Goal: Task Accomplishment & Management: Use online tool/utility

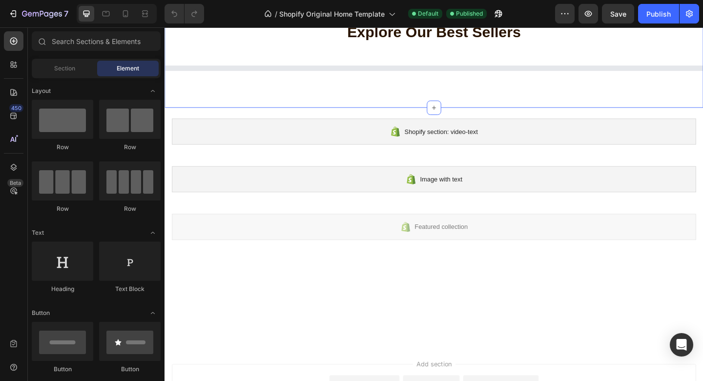
scroll to position [2066, 0]
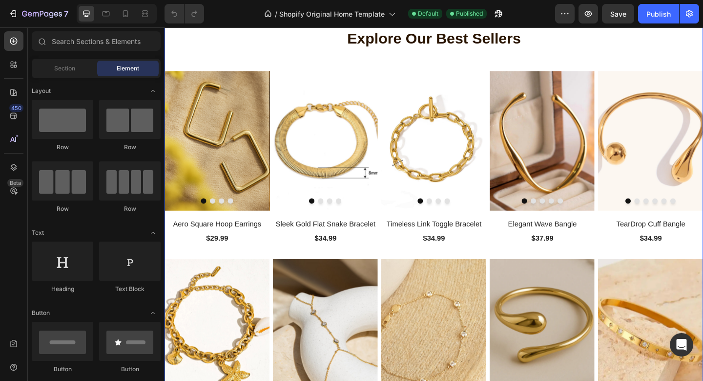
click at [414, 172] on div "Explore Our Best Sellers Heading Row (P) Images Aero Square Hoop Earrings (P) T…" at bounding box center [458, 254] width 586 height 531
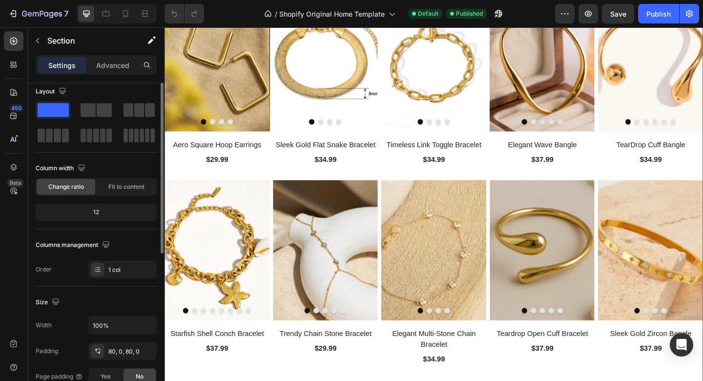
scroll to position [0, 0]
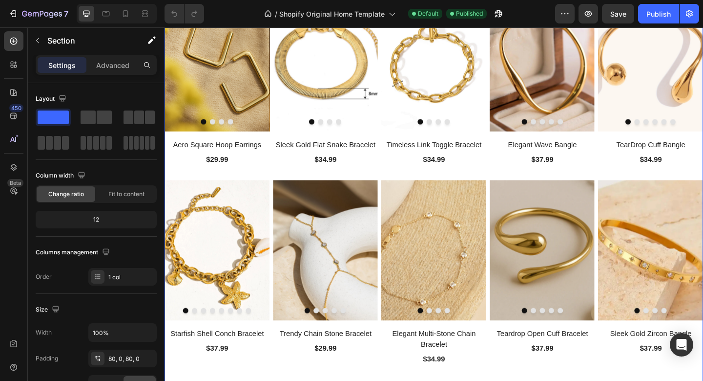
click at [329, 79] on div "Explore Our Best Sellers Heading Row (P) Images Aero Square Hoop Earrings (P) T…" at bounding box center [458, 168] width 586 height 531
click at [114, 64] on p "Advanced" at bounding box center [112, 65] width 33 height 10
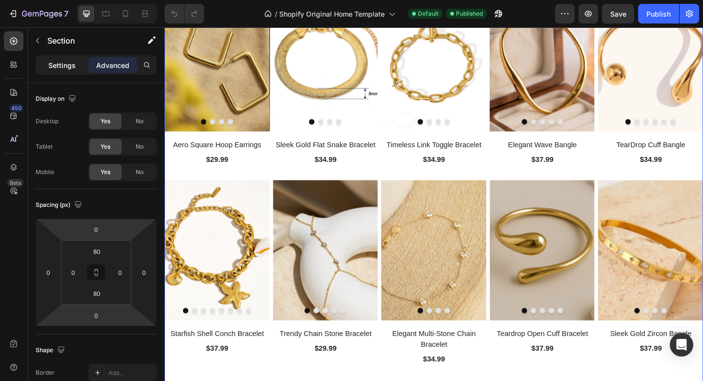
click at [58, 67] on p "Settings" at bounding box center [61, 65] width 27 height 10
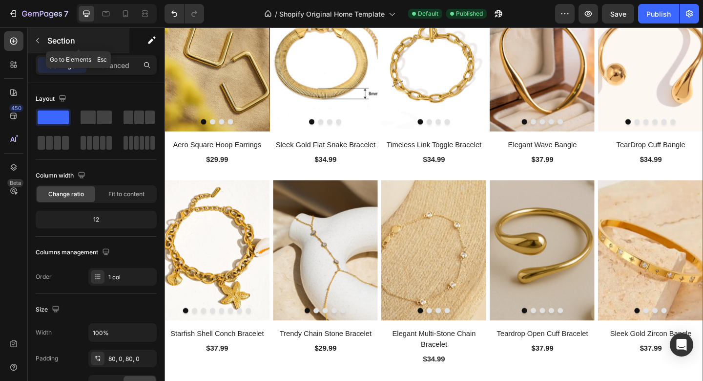
click at [39, 41] on icon "button" at bounding box center [38, 41] width 8 height 8
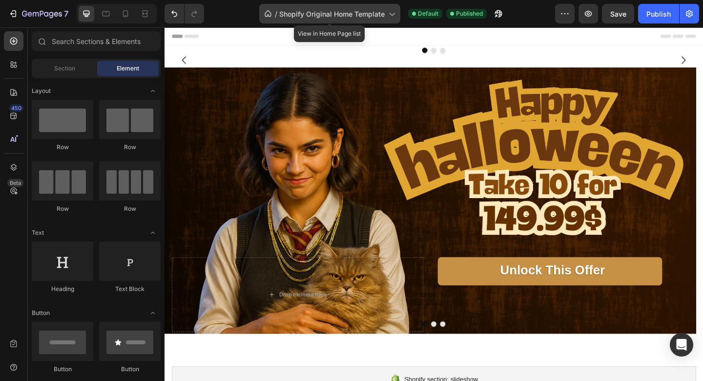
click at [326, 11] on span "Shopify Original Home Template" at bounding box center [332, 14] width 106 height 10
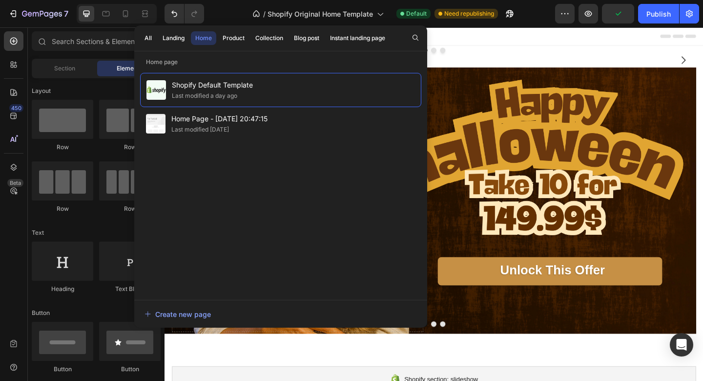
click at [233, 16] on div "/ Shopify Original Home Template Default Need republishing" at bounding box center [383, 14] width 343 height 20
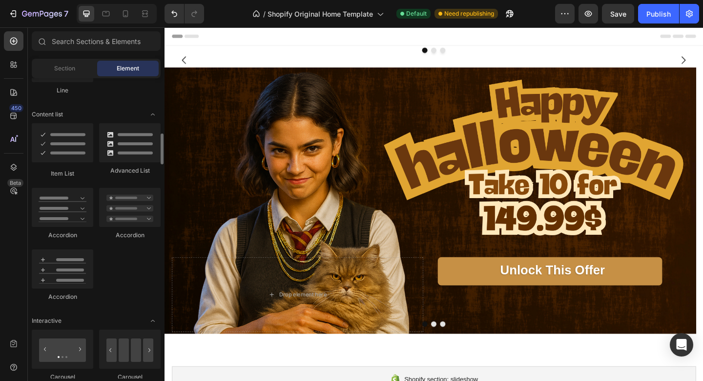
scroll to position [726, 0]
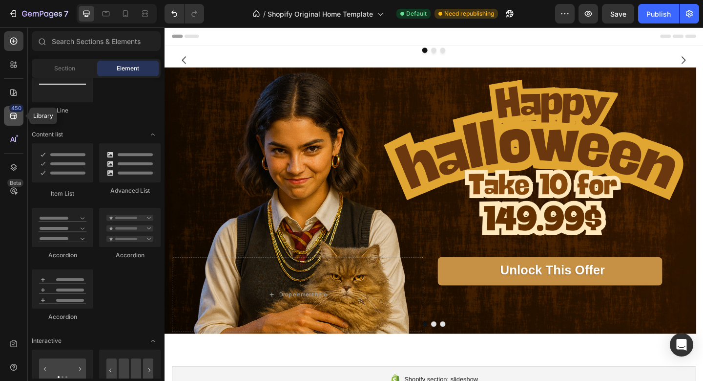
click at [16, 115] on icon at bounding box center [13, 116] width 6 height 6
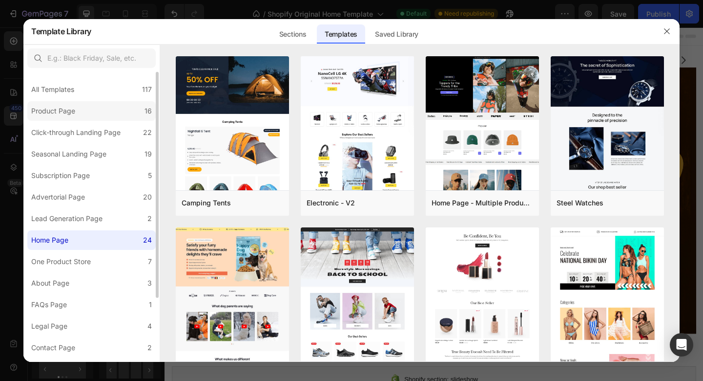
click at [64, 106] on div "Product Page" at bounding box center [53, 111] width 44 height 12
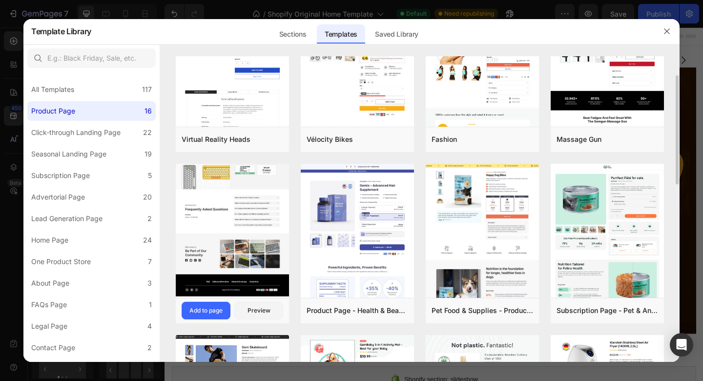
scroll to position [0, 0]
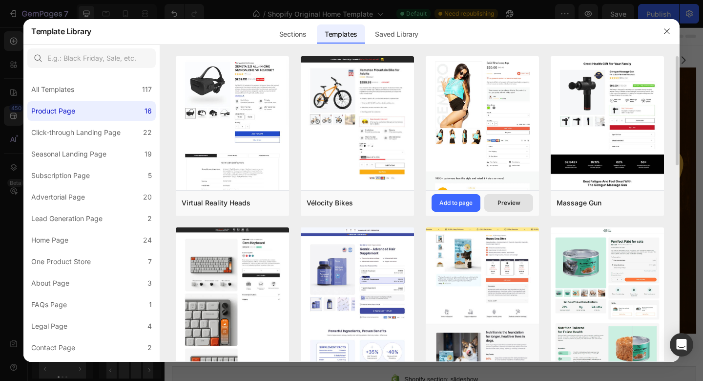
click at [508, 203] on div "Preview" at bounding box center [509, 202] width 23 height 9
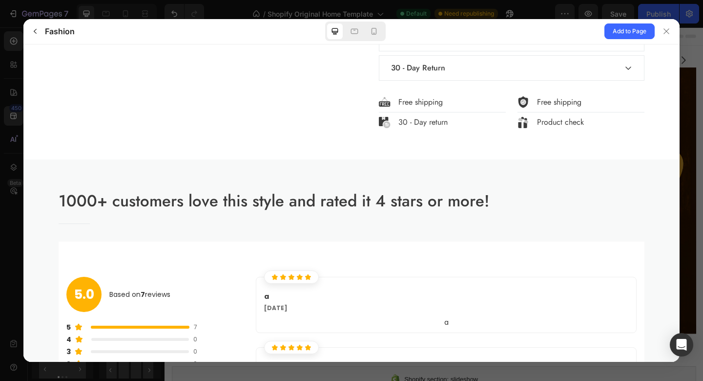
scroll to position [478, 0]
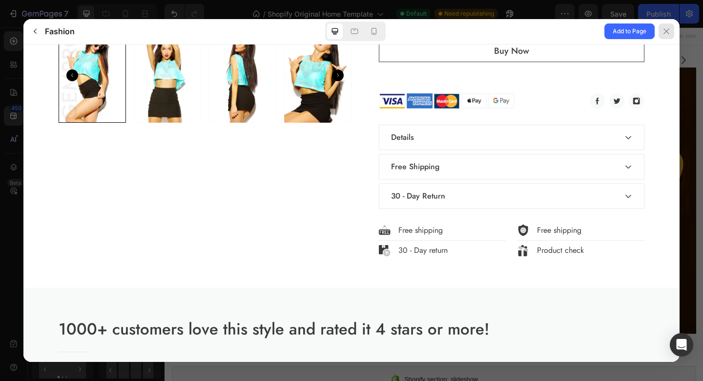
click at [669, 30] on icon at bounding box center [667, 31] width 8 height 8
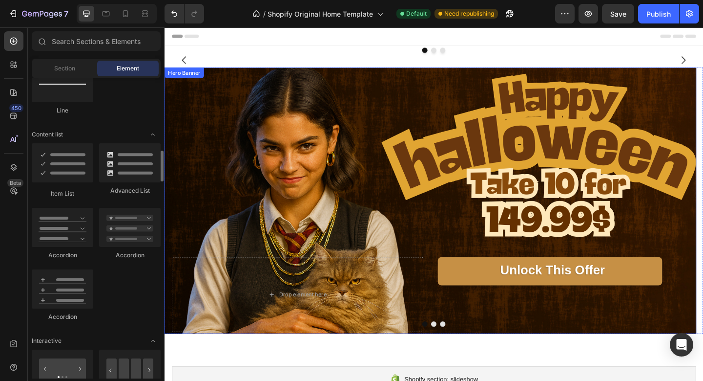
scroll to position [724, 0]
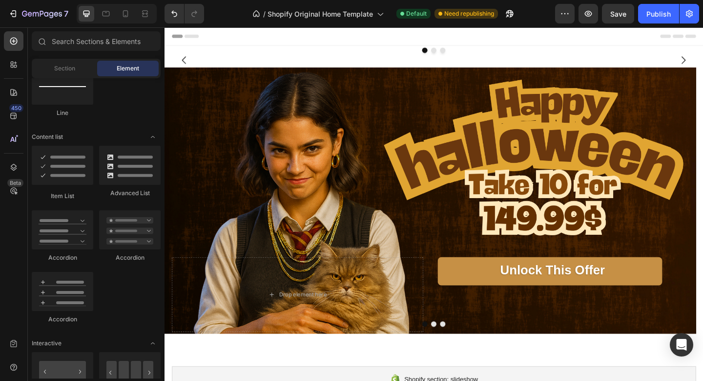
click at [352, 7] on div at bounding box center [352, 8] width 4 height 8
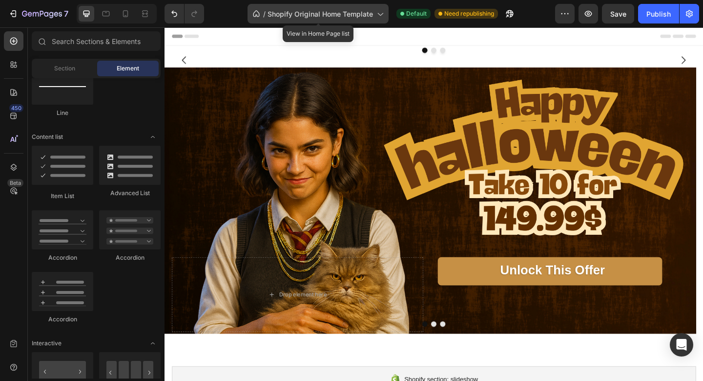
click at [349, 12] on span "Shopify Original Home Template" at bounding box center [321, 14] width 106 height 10
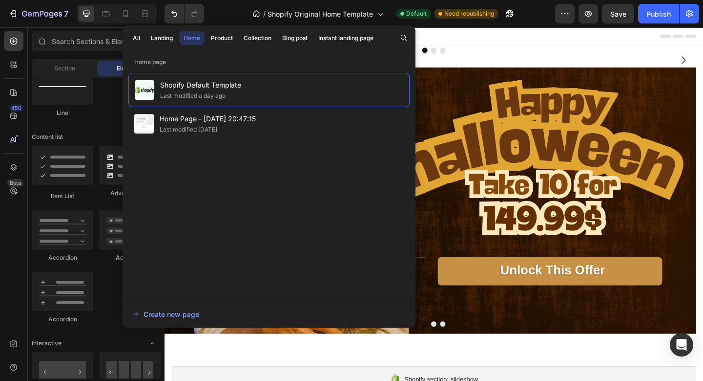
click at [402, 6] on div "/ Shopify Original Home Template Default Need republishing" at bounding box center [383, 14] width 343 height 20
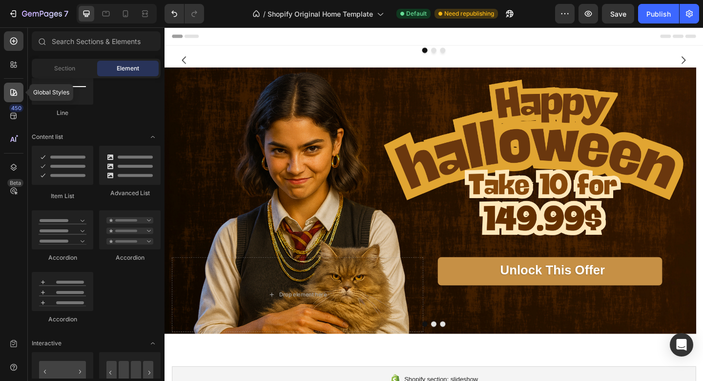
click at [17, 91] on icon at bounding box center [14, 92] width 10 height 10
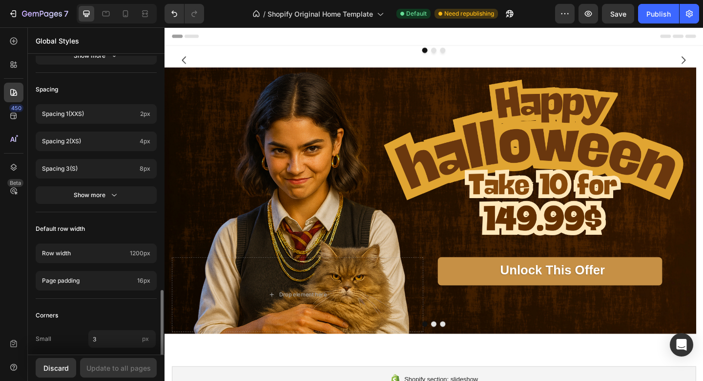
scroll to position [417, 0]
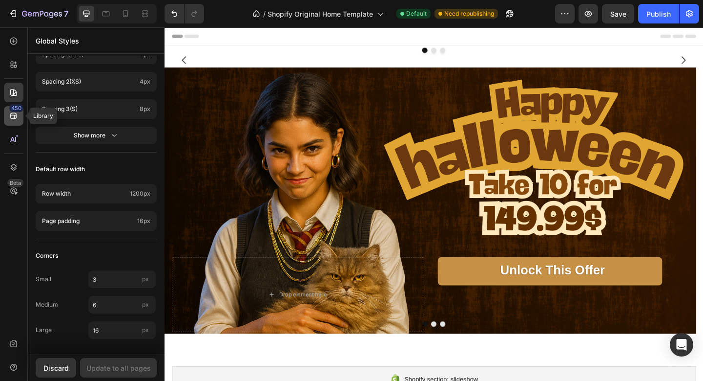
click at [11, 110] on div "450" at bounding box center [16, 108] width 14 height 8
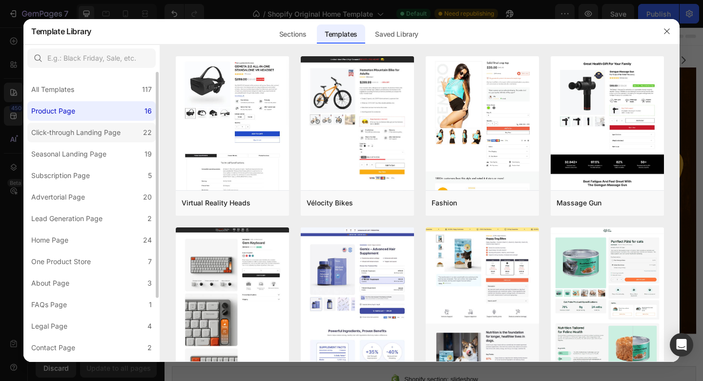
click at [77, 131] on div "Click-through Landing Page" at bounding box center [75, 133] width 89 height 12
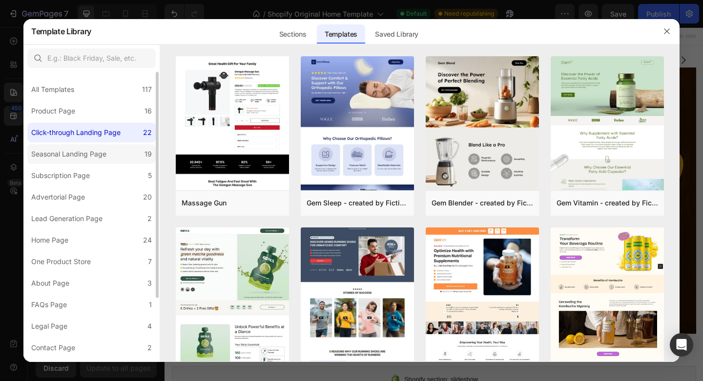
click at [110, 153] on label "Seasonal Landing Page 19" at bounding box center [91, 154] width 128 height 20
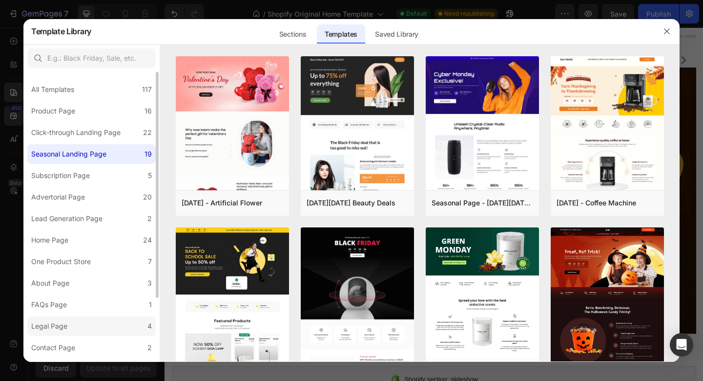
scroll to position [82, 0]
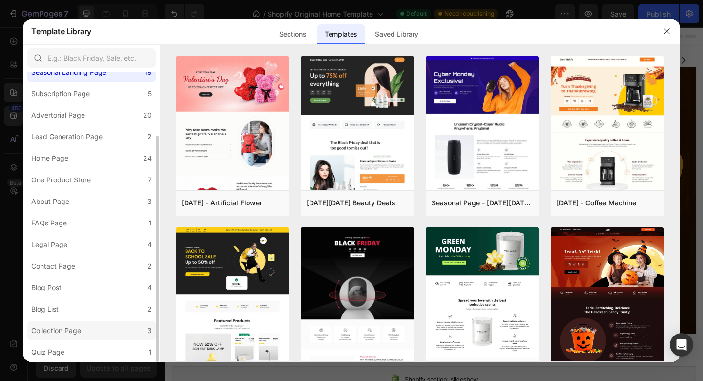
click at [69, 329] on div "Collection Page" at bounding box center [56, 330] width 50 height 12
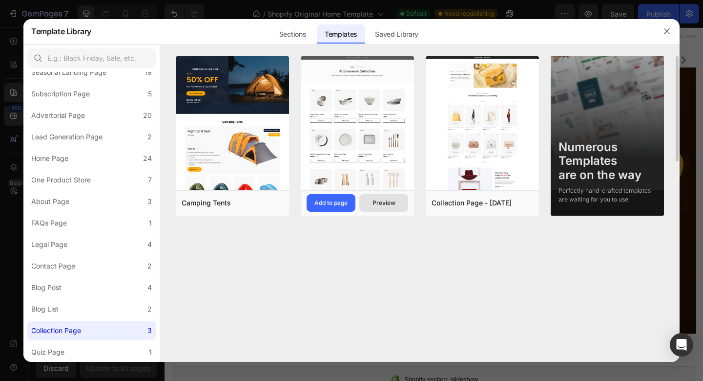
click at [388, 208] on button "Preview" at bounding box center [384, 203] width 49 height 18
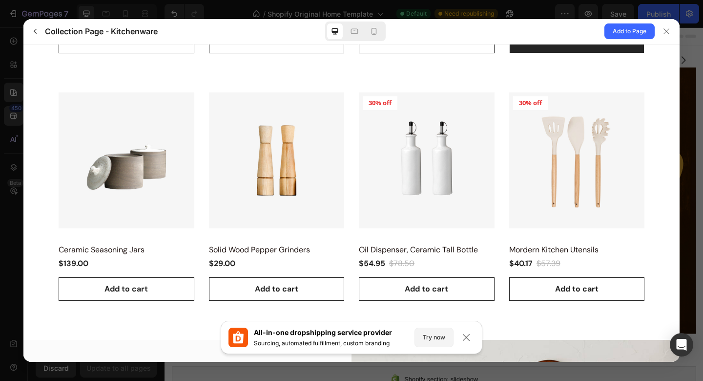
scroll to position [968, 0]
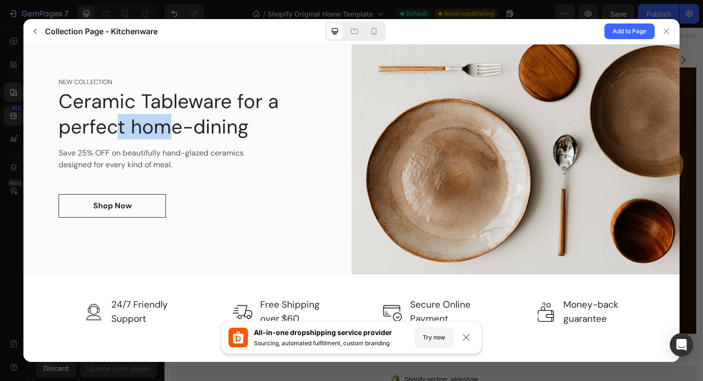
drag, startPoint x: 137, startPoint y: 125, endPoint x: 185, endPoint y: 121, distance: 47.6
click at [178, 121] on p "Ceramic Tableware for a perfect home-dining" at bounding box center [169, 113] width 220 height 51
click at [213, 123] on p "Ceramic Tableware for a perfect home-dining" at bounding box center [169, 113] width 220 height 51
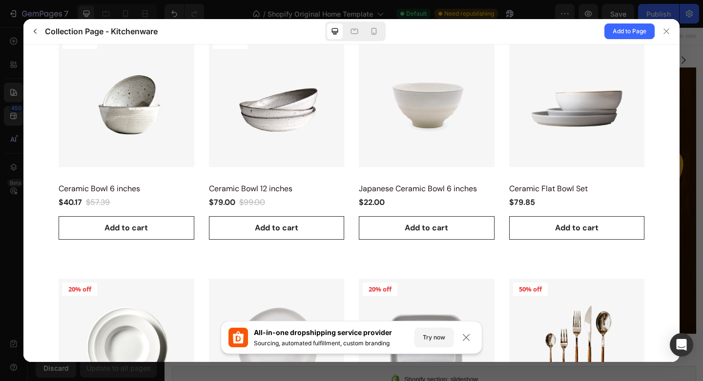
scroll to position [0, 0]
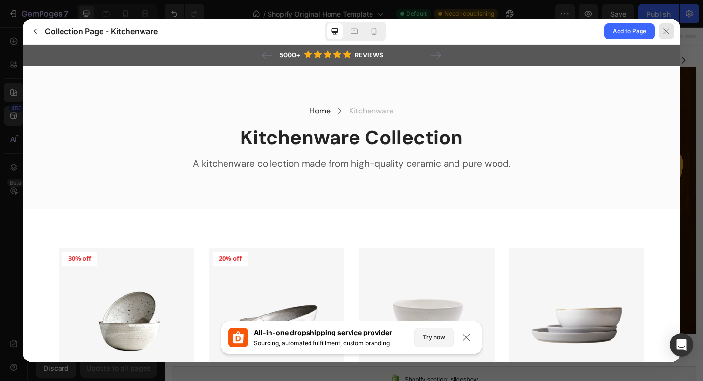
click at [660, 38] on div at bounding box center [667, 31] width 16 height 16
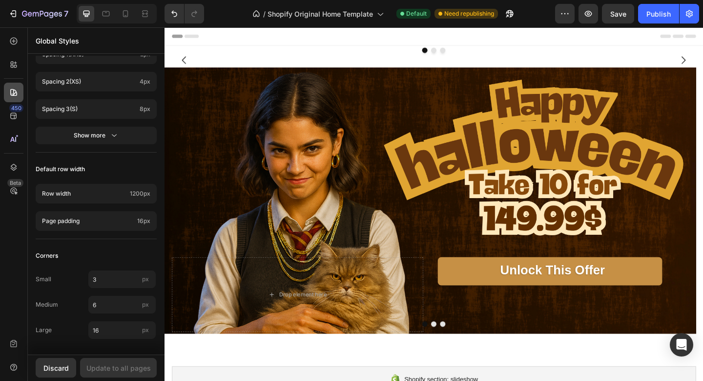
click at [13, 89] on icon at bounding box center [13, 92] width 7 height 7
click at [219, 15] on div "/ Shopify Original Home Template Default Need republishing" at bounding box center [383, 14] width 343 height 20
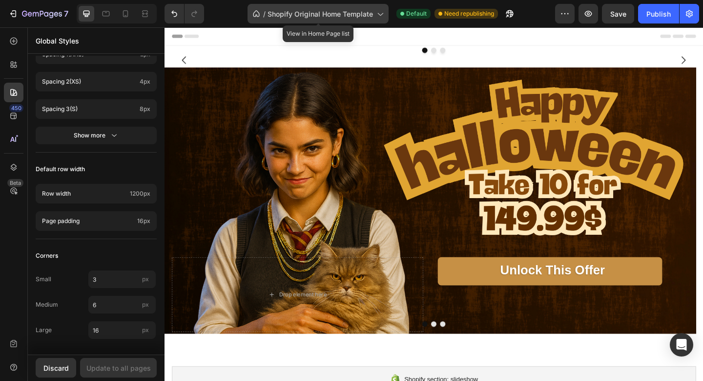
click at [314, 15] on span "Shopify Original Home Template" at bounding box center [321, 14] width 106 height 10
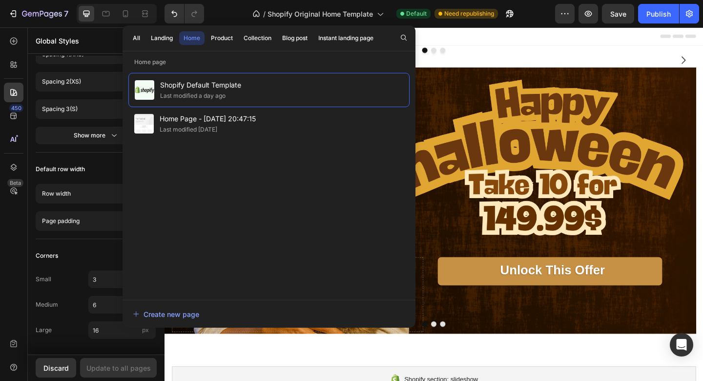
click at [225, 8] on div "/ Shopify Original Home Template Default Need republishing" at bounding box center [383, 14] width 343 height 20
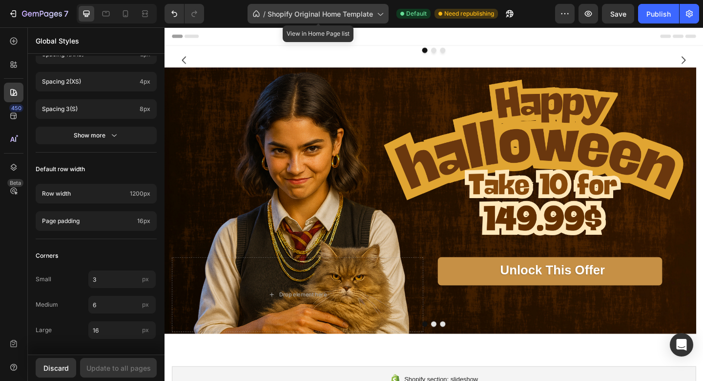
click at [285, 18] on span "Shopify Original Home Template" at bounding box center [321, 14] width 106 height 10
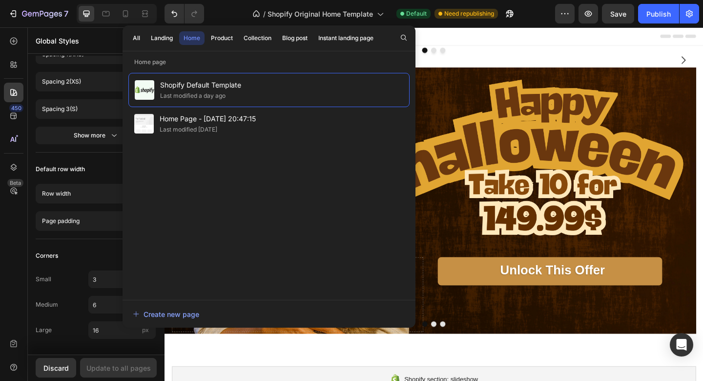
click at [233, 13] on div "/ Shopify Original Home Template Default Need republishing" at bounding box center [383, 14] width 343 height 20
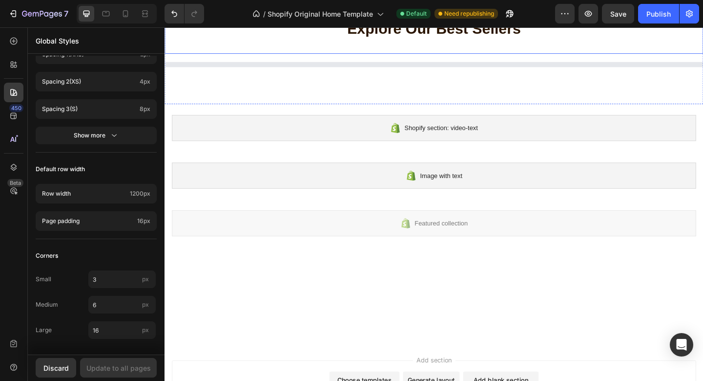
scroll to position [2163, 0]
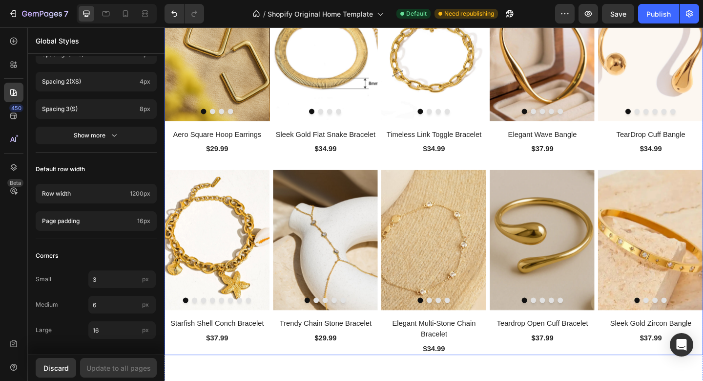
click at [627, 142] on div "(P) Images Aero Square Hoop Earrings (P) Title $29.99 (P) Price (P) Price Row P…" at bounding box center [458, 181] width 586 height 406
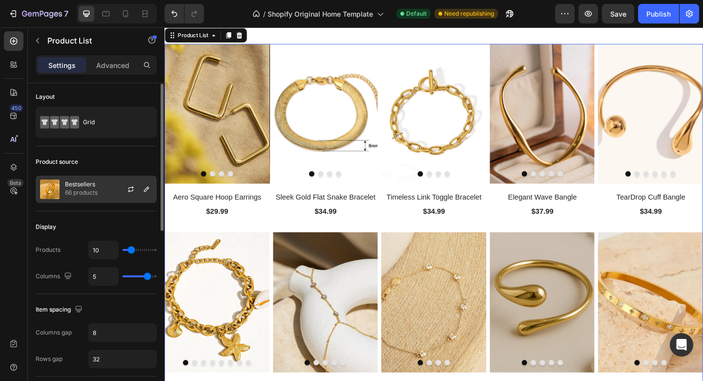
scroll to position [0, 0]
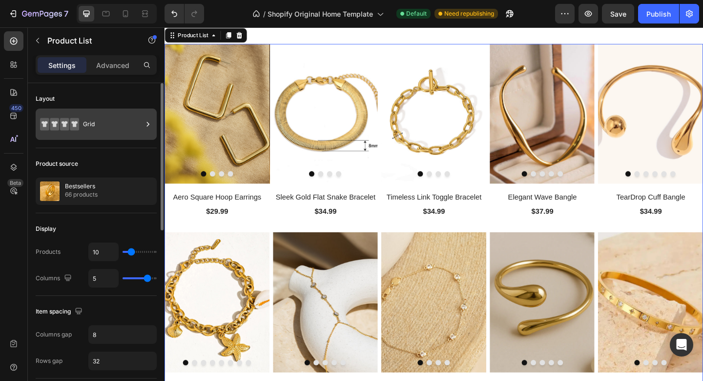
click at [150, 125] on icon at bounding box center [148, 124] width 10 height 10
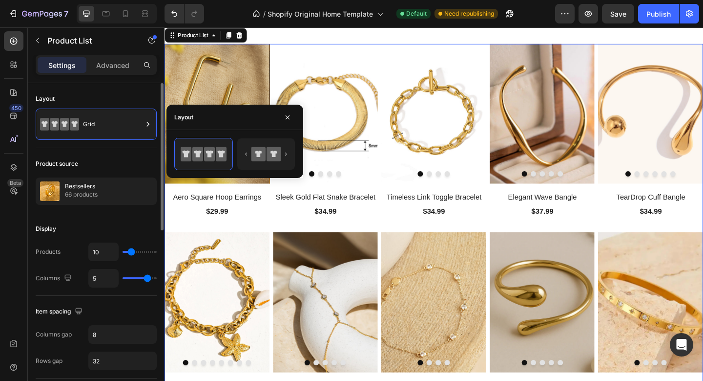
click at [129, 91] on div "Layout" at bounding box center [96, 99] width 121 height 16
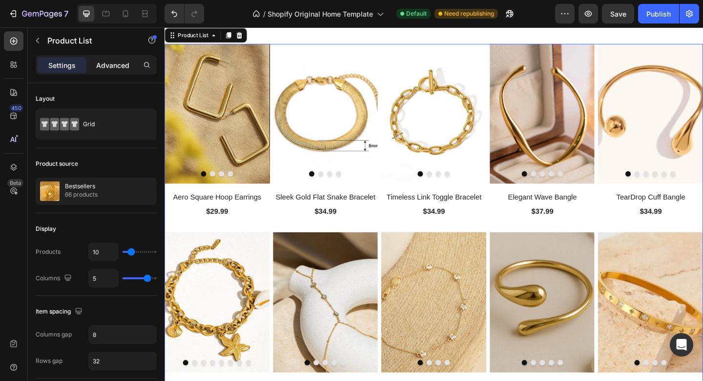
click at [112, 68] on p "Advanced" at bounding box center [112, 65] width 33 height 10
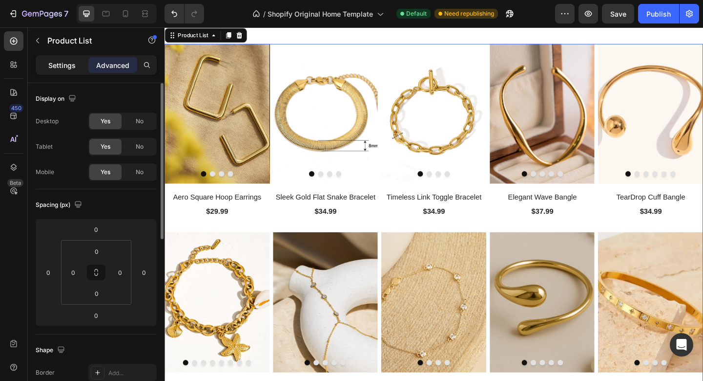
click at [65, 62] on p "Settings" at bounding box center [61, 65] width 27 height 10
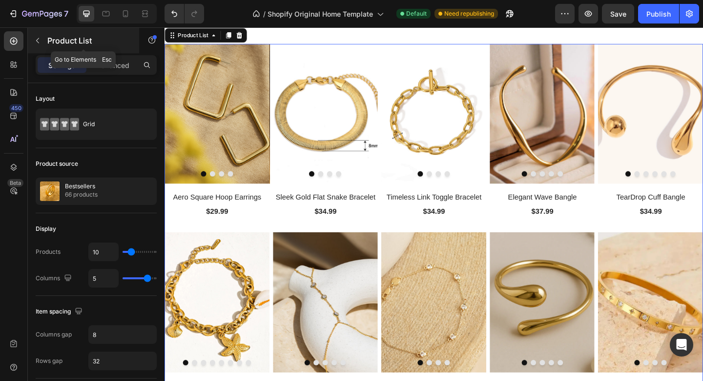
click at [36, 39] on icon "button" at bounding box center [38, 41] width 8 height 8
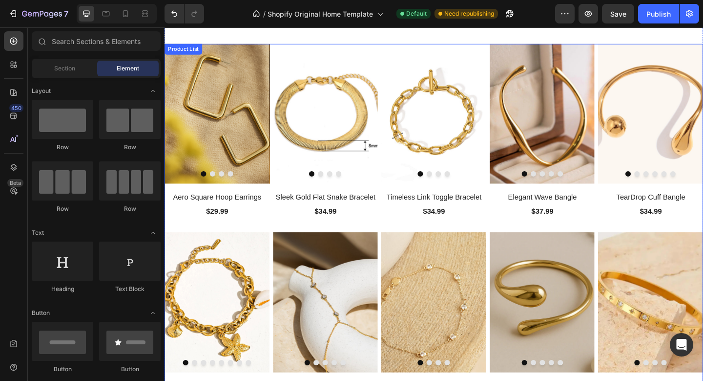
click at [279, 46] on div "(P) Images Aero Square Hoop Earrings (P) Title $29.99 (P) Price (P) Price Row P…" at bounding box center [458, 248] width 586 height 406
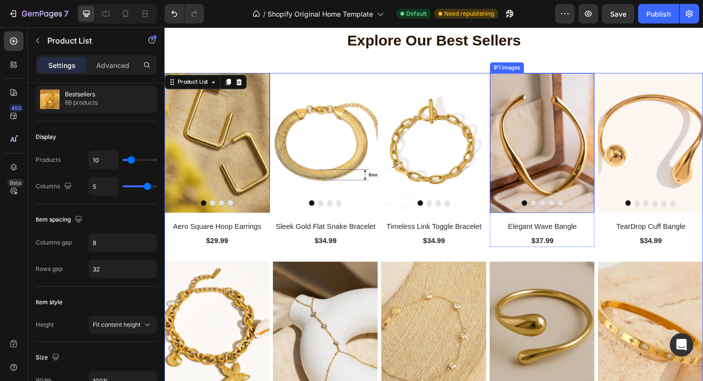
scroll to position [1936, 0]
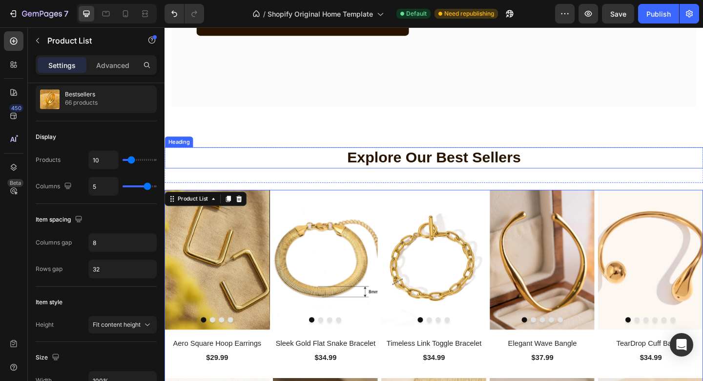
click at [469, 180] on p "Explore Our Best Sellers" at bounding box center [458, 169] width 584 height 21
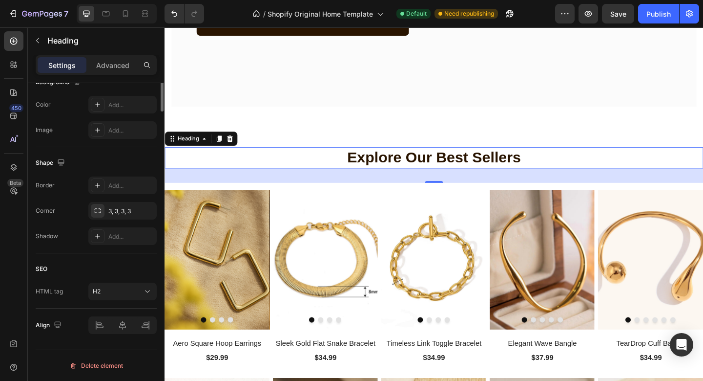
scroll to position [113, 0]
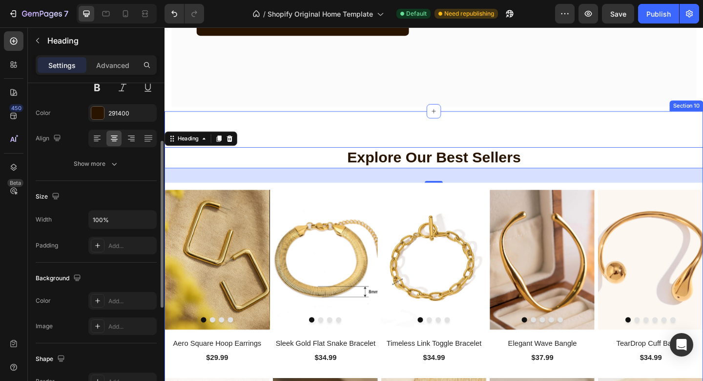
click at [342, 297] on div "Explore Our Best Sellers Heading 32 Row (P) Images Aero Square Hoop Earrings (P…" at bounding box center [458, 384] width 586 height 531
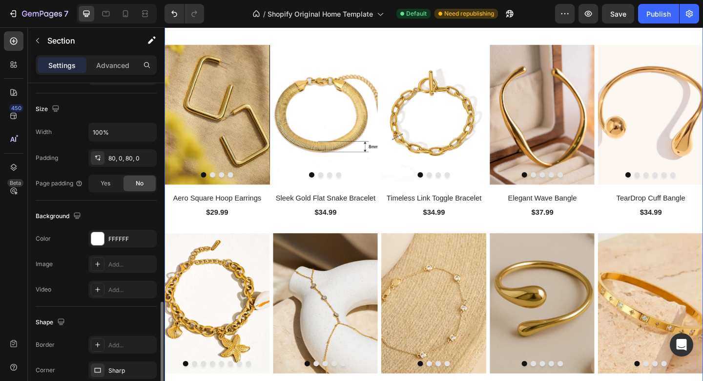
scroll to position [271, 0]
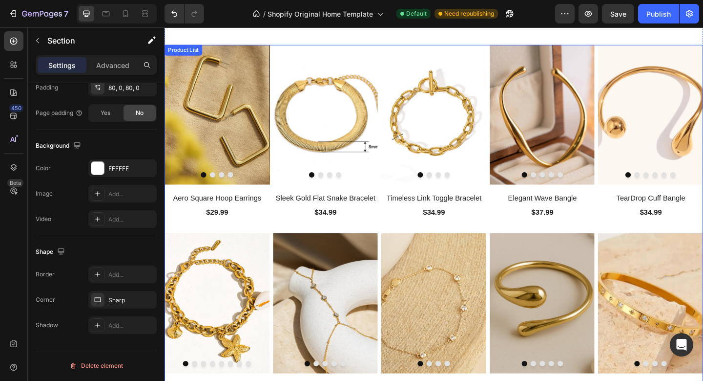
click at [395, 48] on div "(P) Images Aero Square Hoop Earrings (P) Title $29.99 (P) Price (P) Price Row P…" at bounding box center [458, 249] width 586 height 406
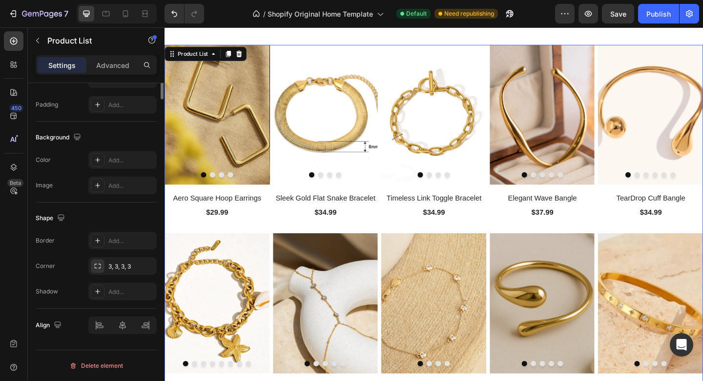
scroll to position [0, 0]
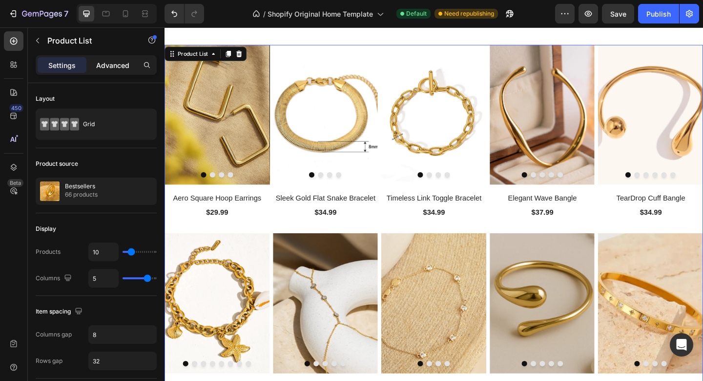
click at [110, 62] on p "Advanced" at bounding box center [112, 65] width 33 height 10
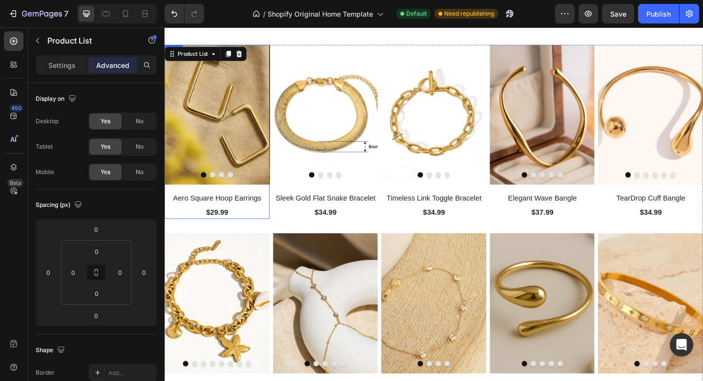
click at [237, 200] on div "(P) Images Aero Square Hoop Earrings (P) Title $29.99 (P) Price (P) Price" at bounding box center [222, 140] width 114 height 189
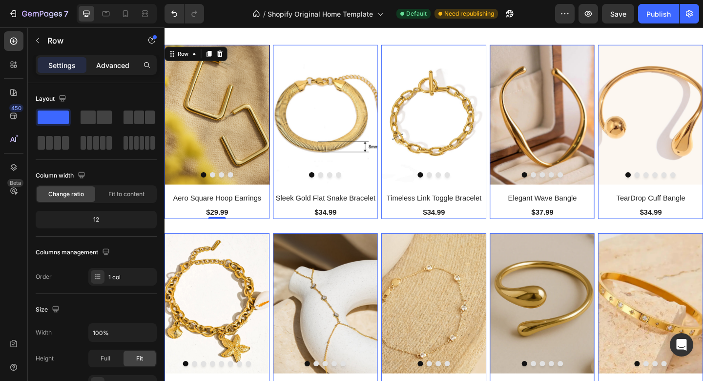
click at [102, 65] on p "Advanced" at bounding box center [112, 65] width 33 height 10
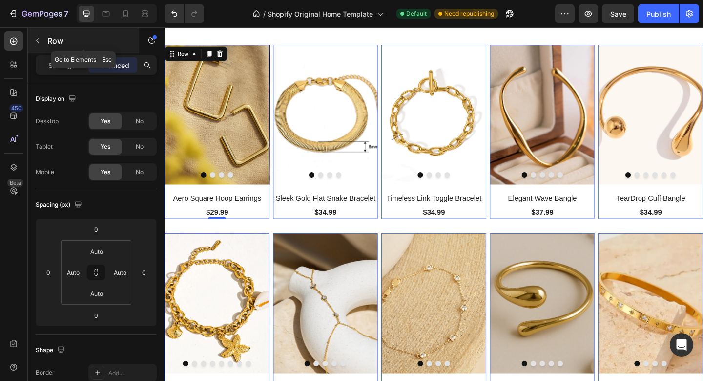
click at [37, 41] on icon "button" at bounding box center [38, 41] width 8 height 8
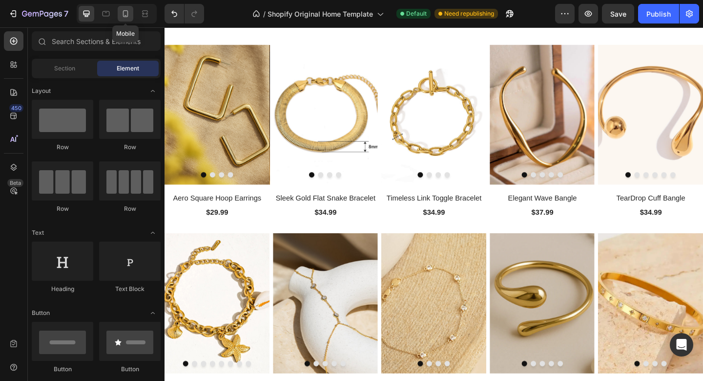
click at [125, 11] on icon at bounding box center [126, 14] width 10 height 10
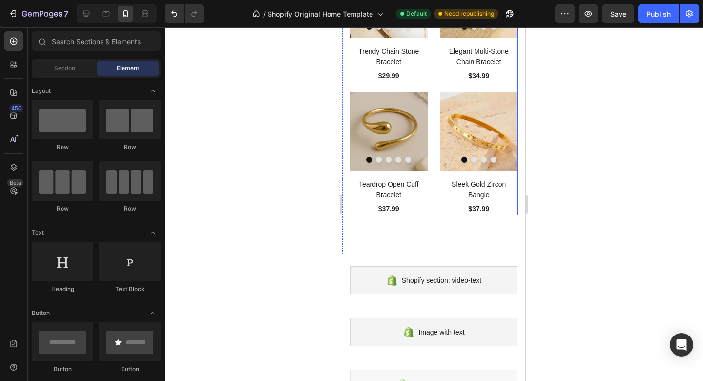
scroll to position [2777, 0]
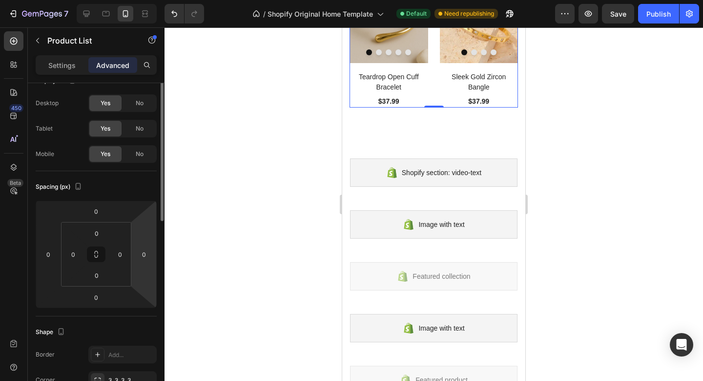
scroll to position [0, 0]
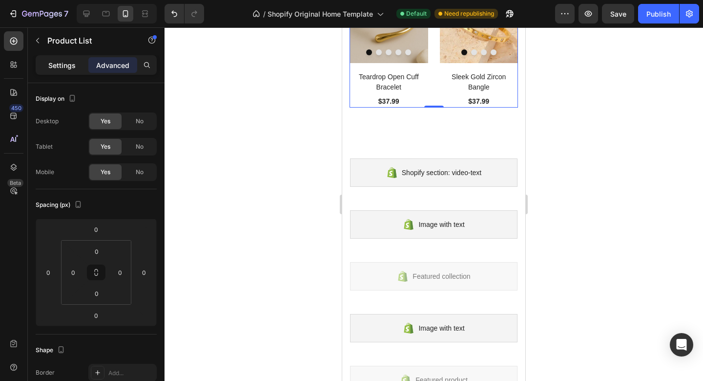
click at [59, 66] on p "Settings" at bounding box center [61, 65] width 27 height 10
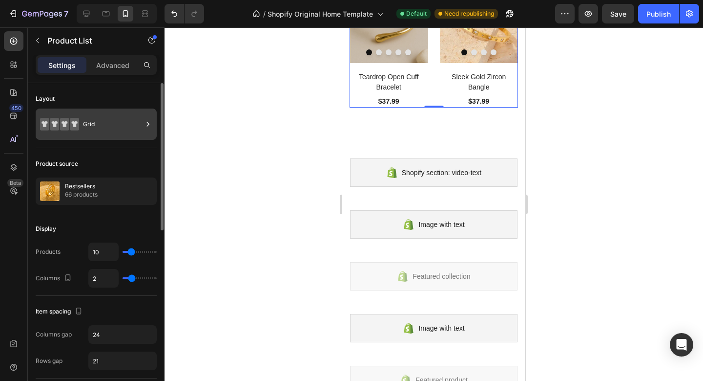
click at [147, 121] on icon at bounding box center [148, 124] width 10 height 10
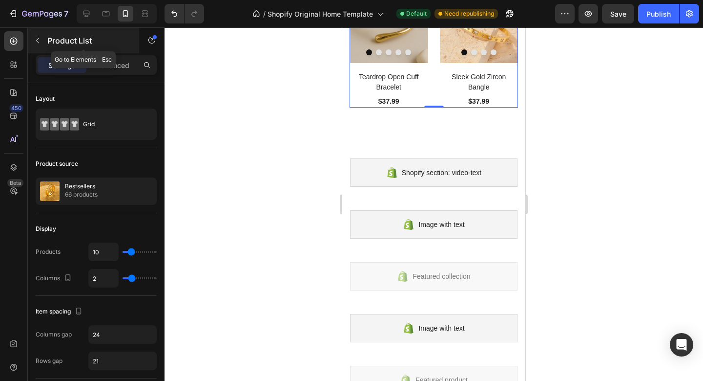
click at [42, 43] on button "button" at bounding box center [38, 41] width 16 height 16
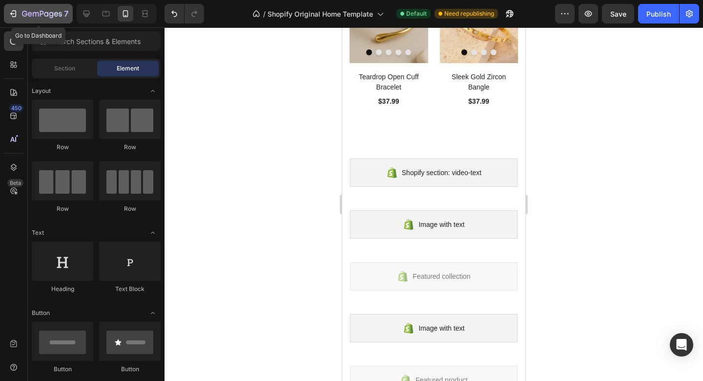
click at [39, 21] on button "7" at bounding box center [38, 14] width 69 height 20
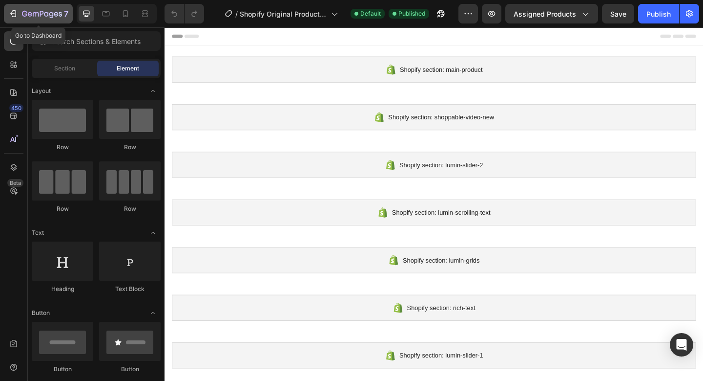
click at [37, 13] on icon "button" at bounding box center [42, 14] width 40 height 8
